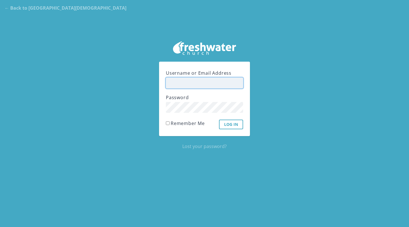
type input "[PERSON_NAME]"
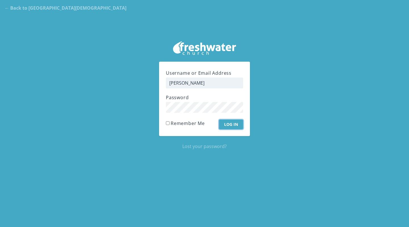
click at [231, 122] on input "Log In" at bounding box center [231, 125] width 24 height 10
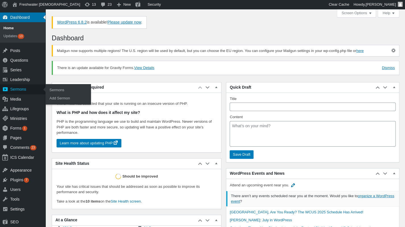
click at [17, 88] on div "Sermons" at bounding box center [22, 89] width 45 height 10
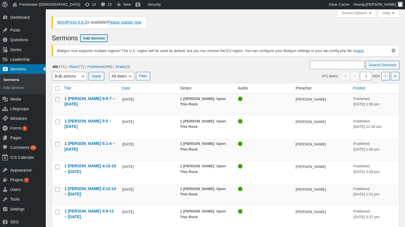
click at [90, 36] on link "Add Sermon" at bounding box center [93, 38] width 27 height 7
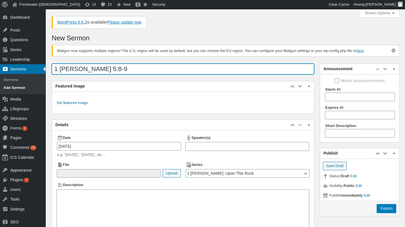
type input "1 Peter 5:8-9"
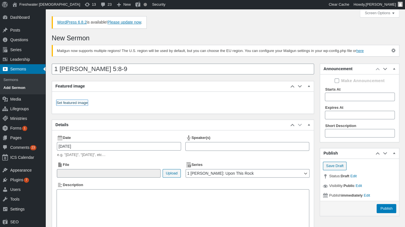
click at [82, 104] on link "Set featured image" at bounding box center [72, 103] width 31 height 6
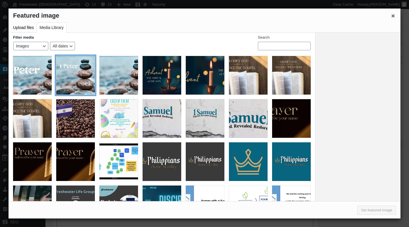
click at [82, 73] on div "1 Peter Graphic Square" at bounding box center [75, 75] width 39 height 39
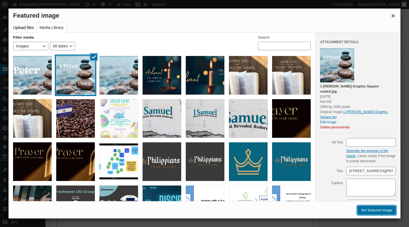
click at [374, 213] on button "Set featured image" at bounding box center [377, 210] width 39 height 9
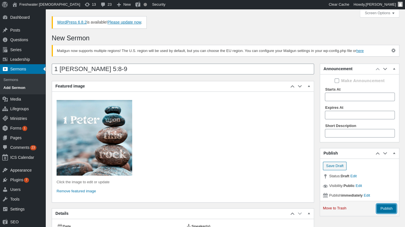
click at [388, 207] on input "Publish" at bounding box center [387, 208] width 20 height 9
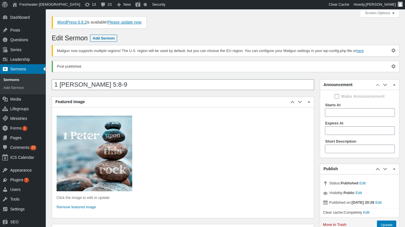
click at [16, 69] on div "Sermons" at bounding box center [22, 69] width 45 height 10
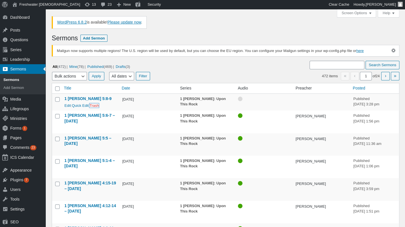
click at [99, 104] on link "Trash" at bounding box center [94, 106] width 9 height 4
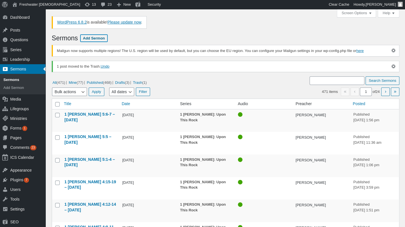
click at [93, 36] on link "Add Sermon" at bounding box center [93, 38] width 27 height 7
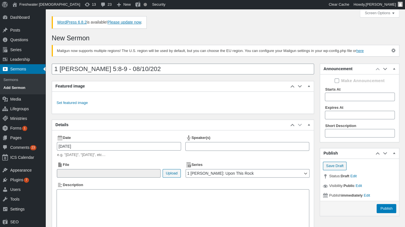
type input "1 [PERSON_NAME] 5:8-9 - [DATE]"
drag, startPoint x: 145, startPoint y: 67, endPoint x: 0, endPoint y: 62, distance: 144.8
click at [0, 62] on div "Skip to main content Skip to toolbar Dashboard Dashboard Home Updates 13 Posts …" at bounding box center [202, 146] width 405 height 275
type input "1 [PERSON_NAME] 5:8-9 - [DATE]"
click at [74, 100] on link "Set featured image" at bounding box center [72, 103] width 31 height 6
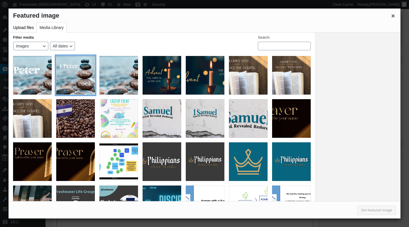
click at [77, 73] on div "1 Peter Graphic Square" at bounding box center [75, 75] width 39 height 39
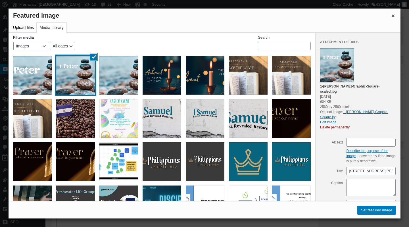
click at [375, 215] on div "Featured image Actions Menu Featured image Upload files Media Library Filter me…" at bounding box center [205, 114] width 392 height 210
click at [375, 211] on button "Set featured image" at bounding box center [377, 210] width 39 height 9
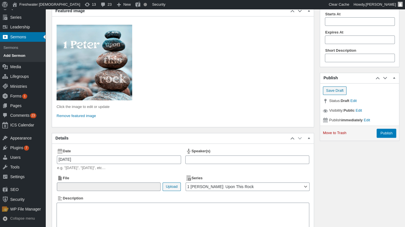
scroll to position [85, 0]
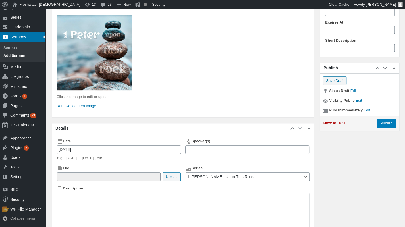
click at [196, 146] on div at bounding box center [247, 150] width 124 height 9
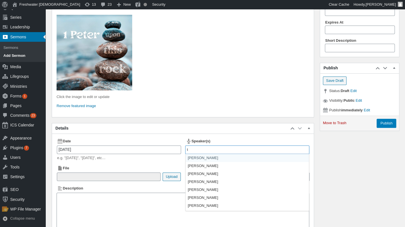
type input "tj"
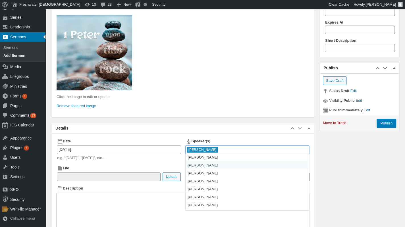
click at [114, 137] on div "Date Aug 10th, 2025 e.g. "Feb 1st", "2/1/2014", etc…" at bounding box center [118, 149] width 129 height 27
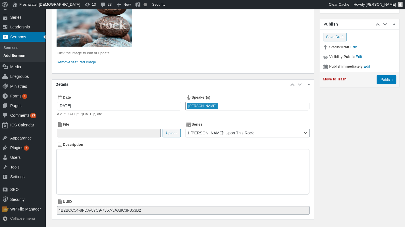
scroll to position [142, 0]
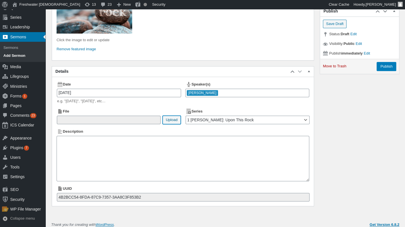
click at [175, 122] on button "Upload" at bounding box center [172, 120] width 18 height 9
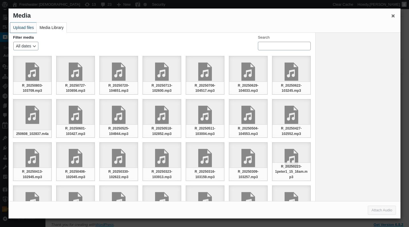
click at [16, 27] on button "Upload files" at bounding box center [23, 28] width 26 height 10
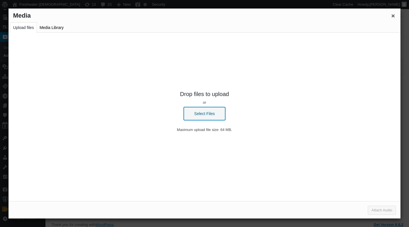
click at [198, 113] on button "Select Files" at bounding box center [205, 113] width 42 height 13
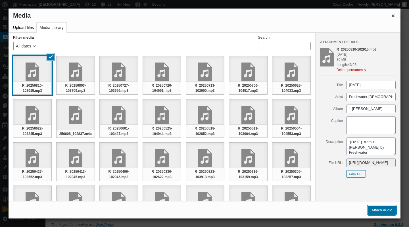
click at [385, 211] on button "Attach Audio" at bounding box center [382, 210] width 28 height 9
type input"] "/[DEMOGRAPHIC_DATA]/2025/08/R_20250810-102915.mp3"
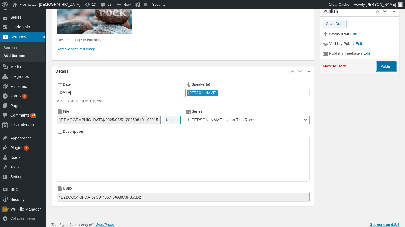
click at [387, 65] on input "Publish" at bounding box center [387, 66] width 20 height 9
